Goal: Navigation & Orientation: Understand site structure

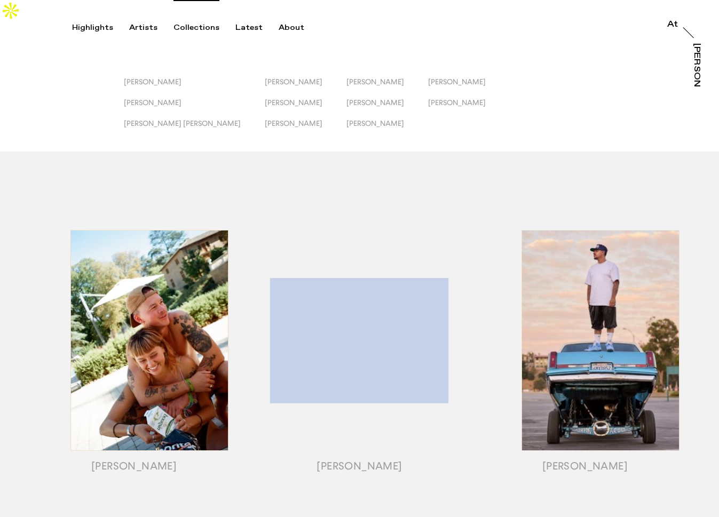
click at [204, 25] on div "Collections" at bounding box center [196, 28] width 46 height 10
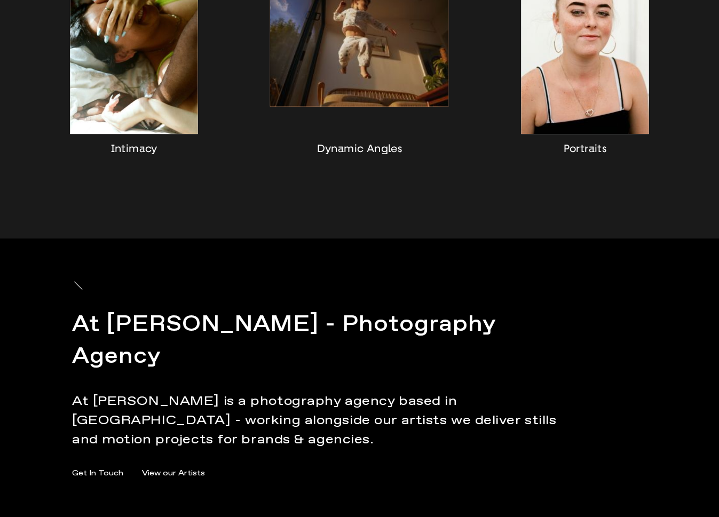
scroll to position [1019, 0]
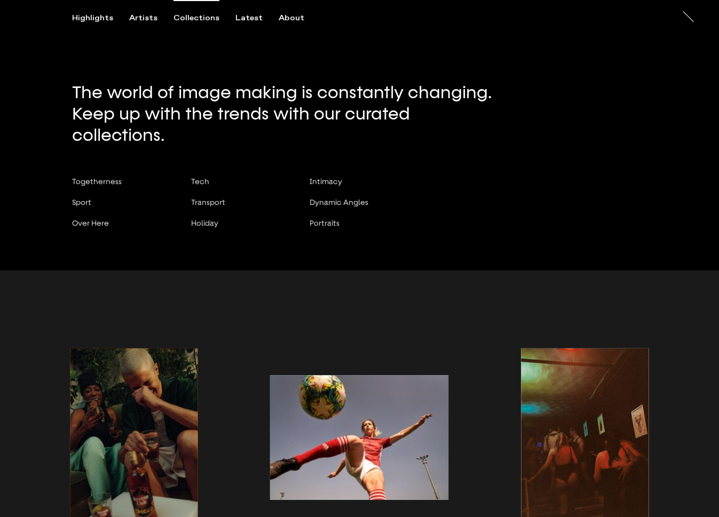
scroll to position [0, 0]
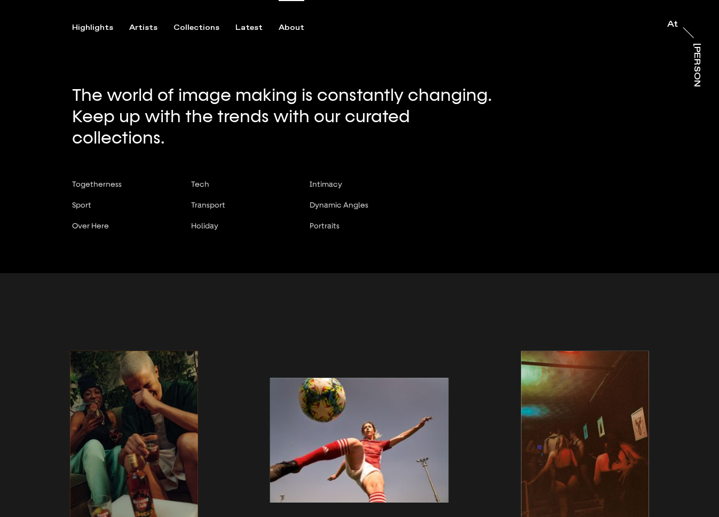
click at [292, 27] on div "About" at bounding box center [292, 28] width 26 height 10
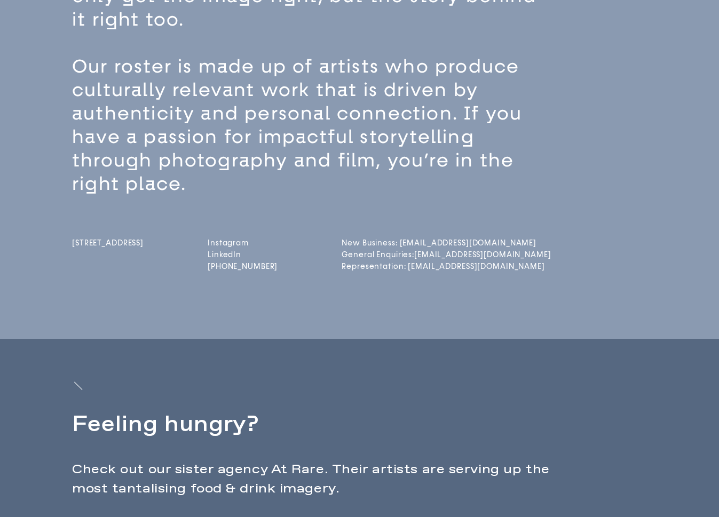
scroll to position [218, 0]
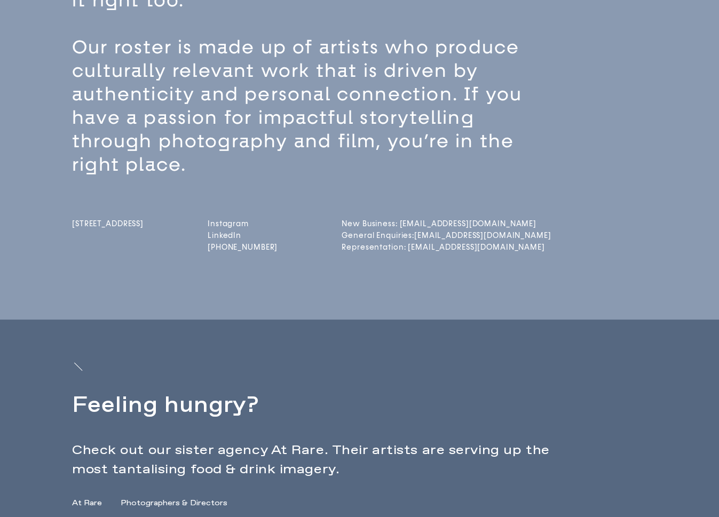
click at [243, 219] on div "Instagram LinkedIn [PHONE_NUMBER]" at bounding box center [243, 236] width 70 height 35
click at [244, 219] on link "[DOMAIN_NAME]" at bounding box center [243, 223] width 70 height 9
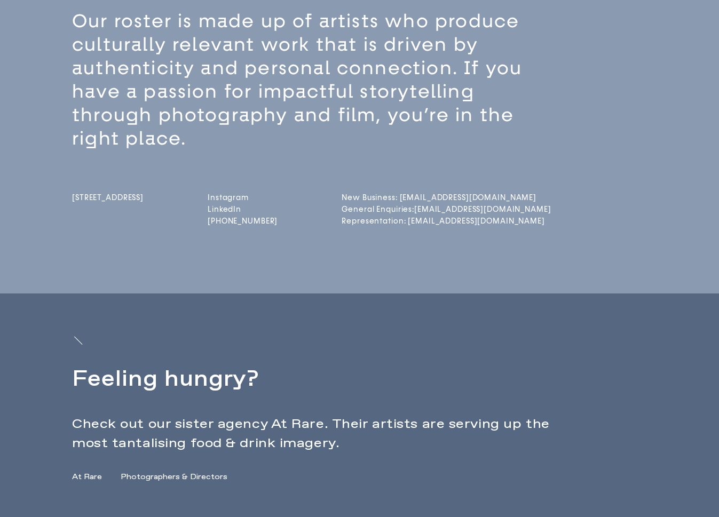
scroll to position [303, 0]
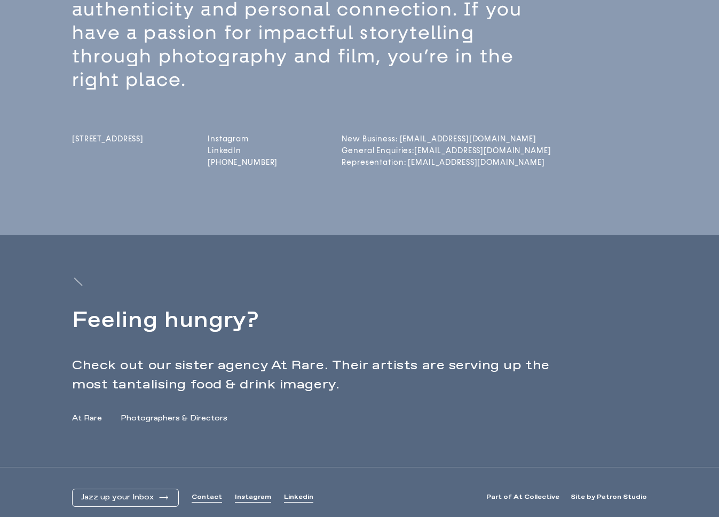
click at [85, 413] on link "At Rare" at bounding box center [87, 418] width 30 height 11
